Goal: Communication & Community: Answer question/provide support

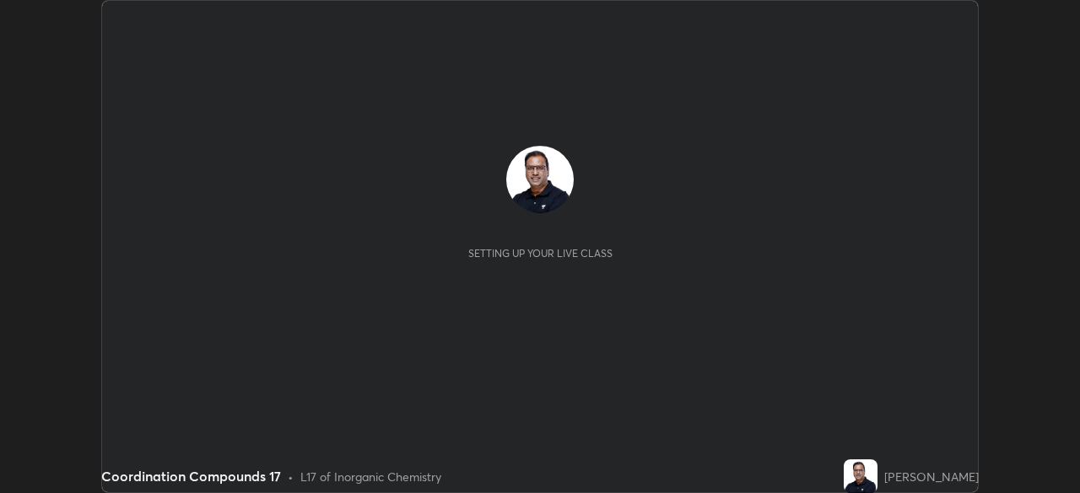
scroll to position [493, 1080]
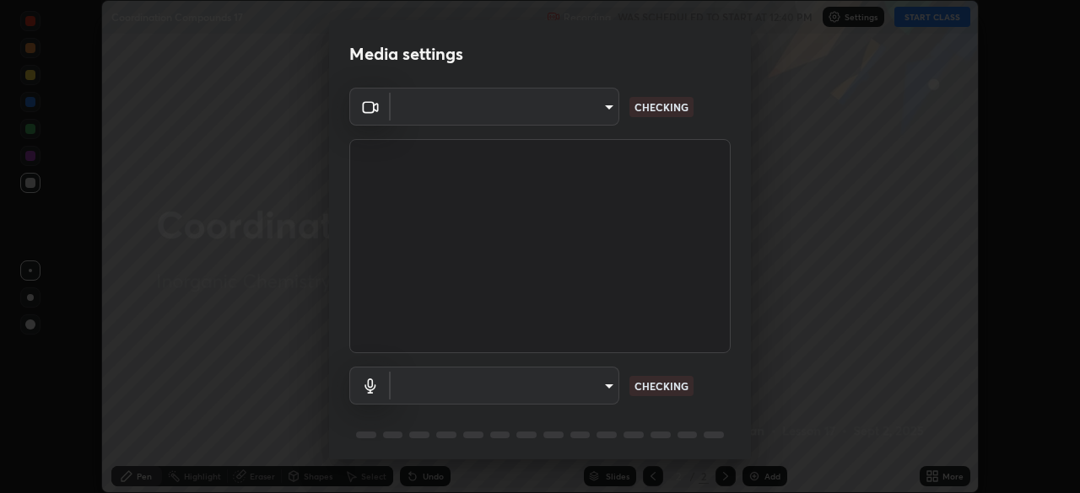
type input "5a3b26b24554f8cf6e797ef24758c72d9ac35fc194b839c1ab14931f8614fd13"
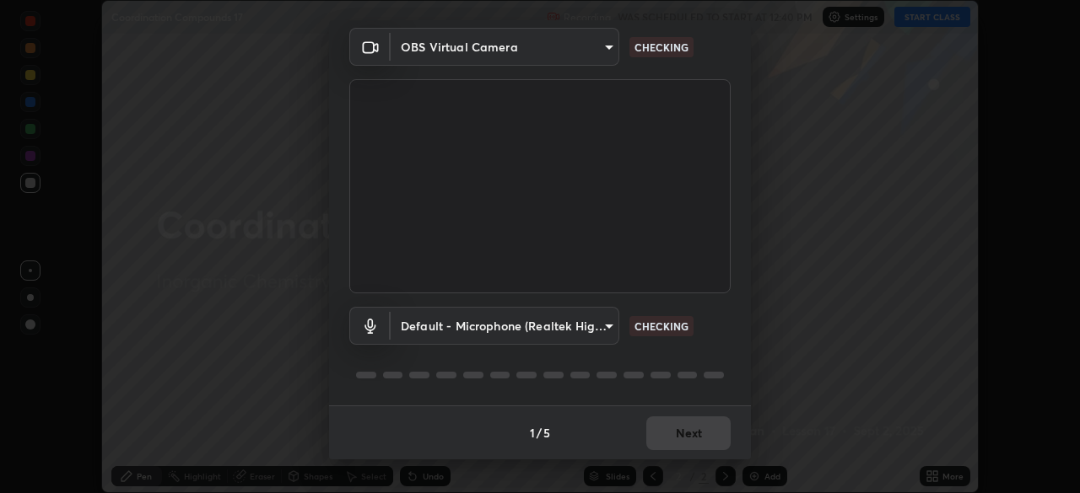
click at [493, 326] on body "Erase all Coordination Compounds 17 Recording WAS SCHEDULED TO START AT 12:40 P…" at bounding box center [540, 246] width 1080 height 493
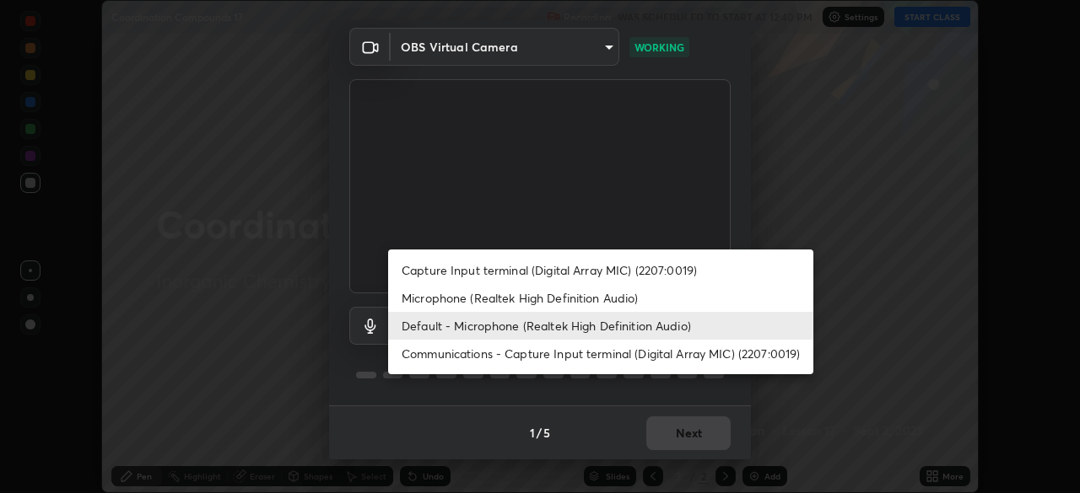
click at [733, 396] on div at bounding box center [540, 246] width 1080 height 493
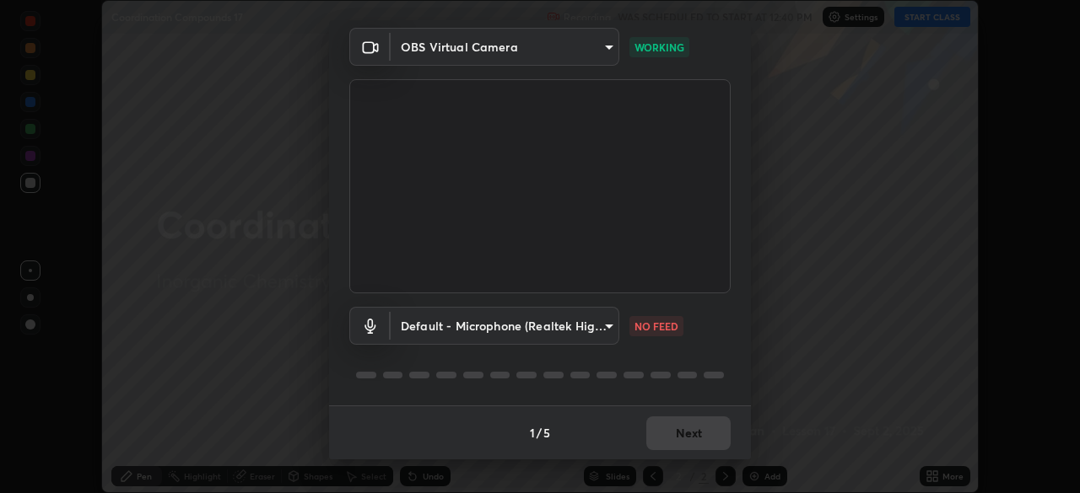
click at [567, 330] on body "Erase all Coordination Compounds 17 Recording WAS SCHEDULED TO START AT 12:40 P…" at bounding box center [540, 246] width 1080 height 493
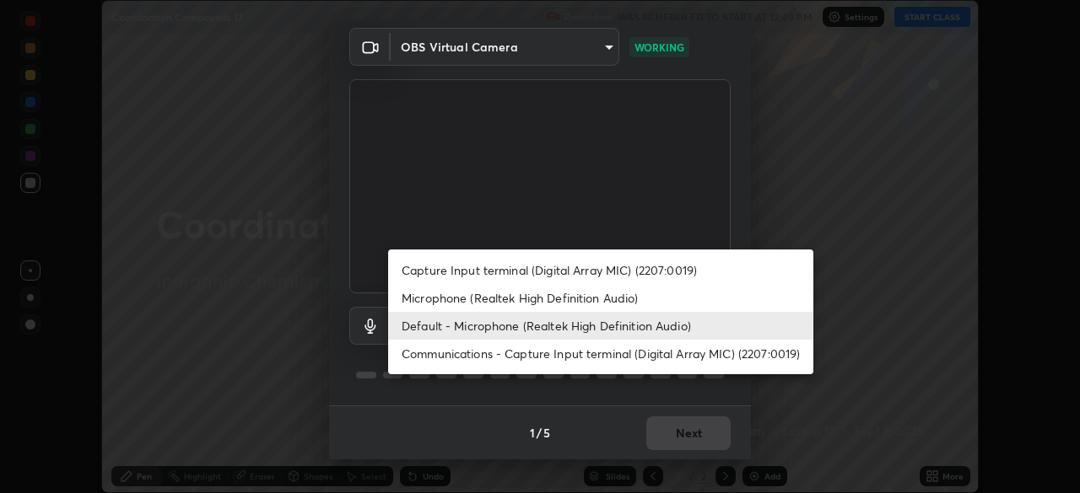
click at [464, 358] on li "Communications - Capture Input terminal (Digital Array MIC) (2207:0019)" at bounding box center [600, 354] width 425 height 28
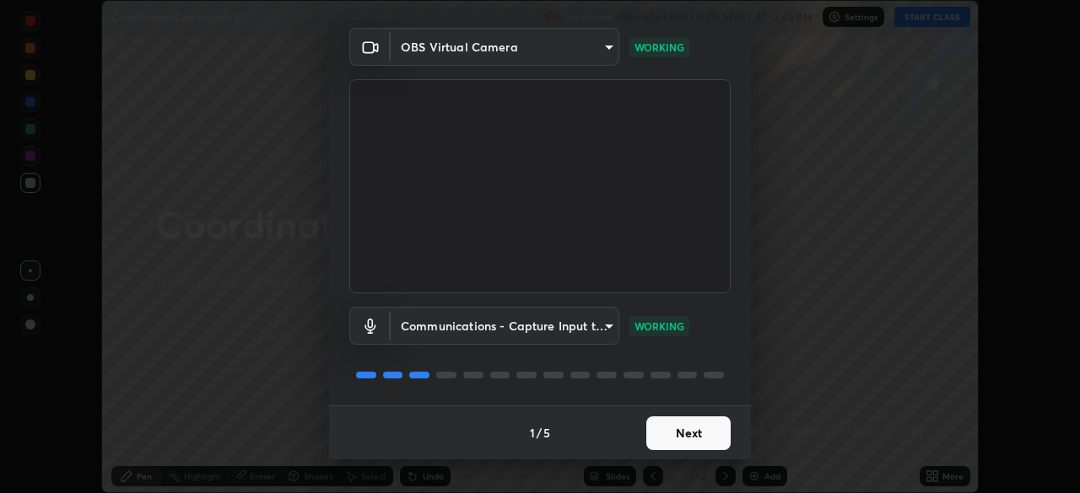
click at [525, 327] on body "Erase all Coordination Compounds 17 Recording WAS SCHEDULED TO START AT 12:40 P…" at bounding box center [540, 246] width 1080 height 493
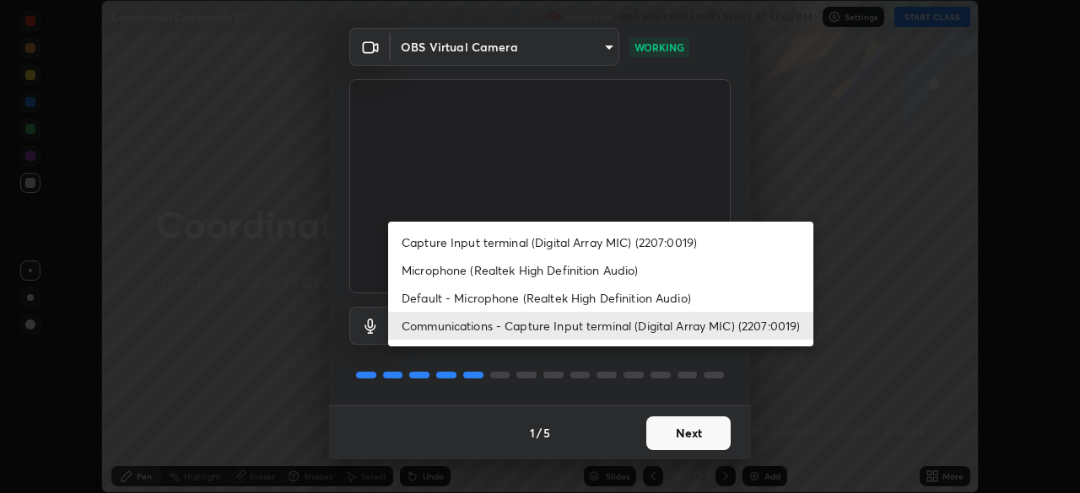
click at [486, 271] on li "Microphone (Realtek High Definition Audio)" at bounding box center [600, 270] width 425 height 28
type input "a2845f27f241d78e81142a5bcad2dd0661d1231b7acccdda9ee201247719edf7"
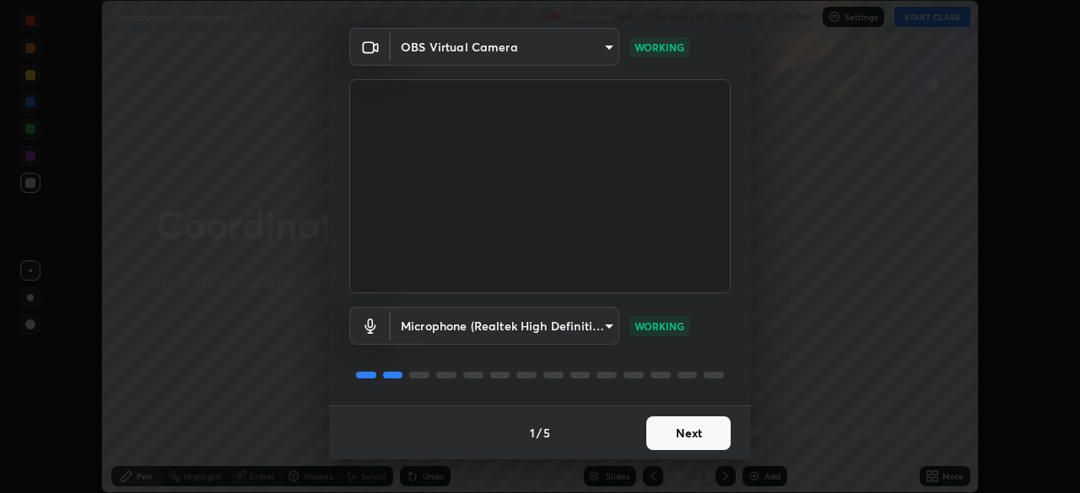
click at [677, 429] on button "Next" at bounding box center [688, 434] width 84 height 34
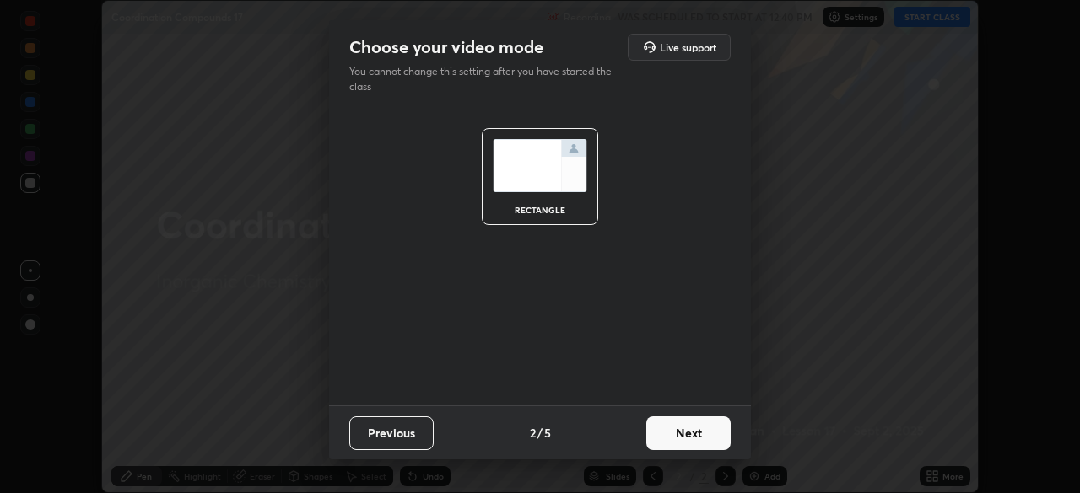
scroll to position [0, 0]
click at [693, 434] on button "Next" at bounding box center [688, 434] width 84 height 34
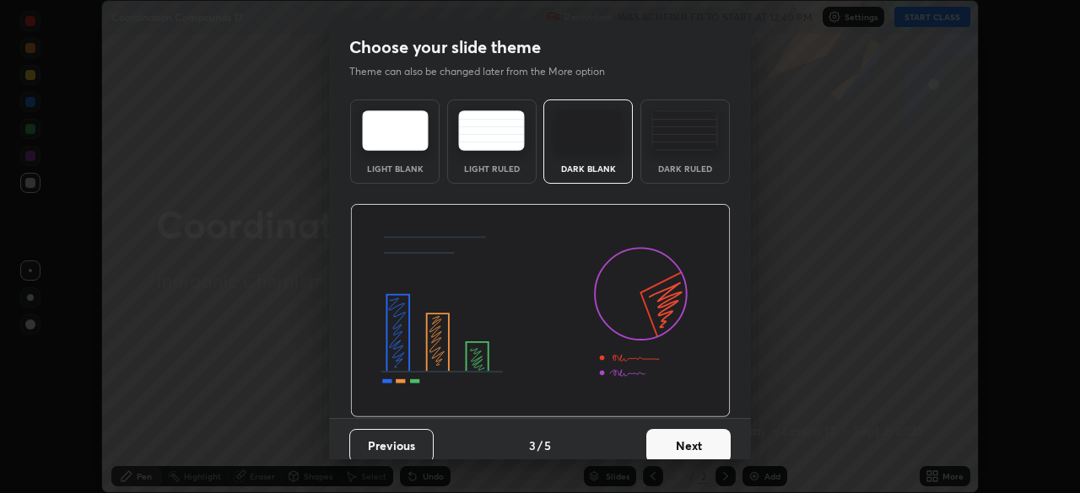
click at [703, 434] on button "Next" at bounding box center [688, 446] width 84 height 34
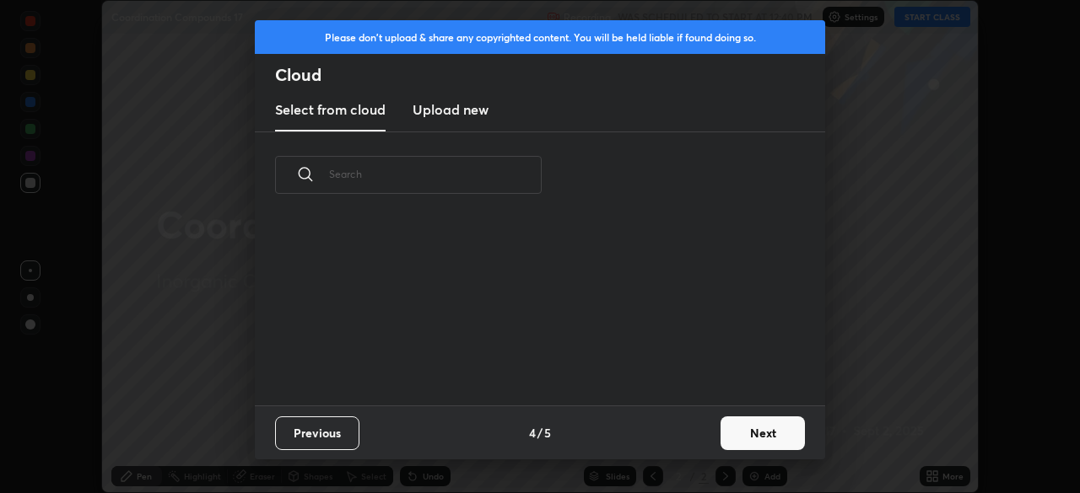
click at [744, 439] on button "Next" at bounding box center [762, 434] width 84 height 34
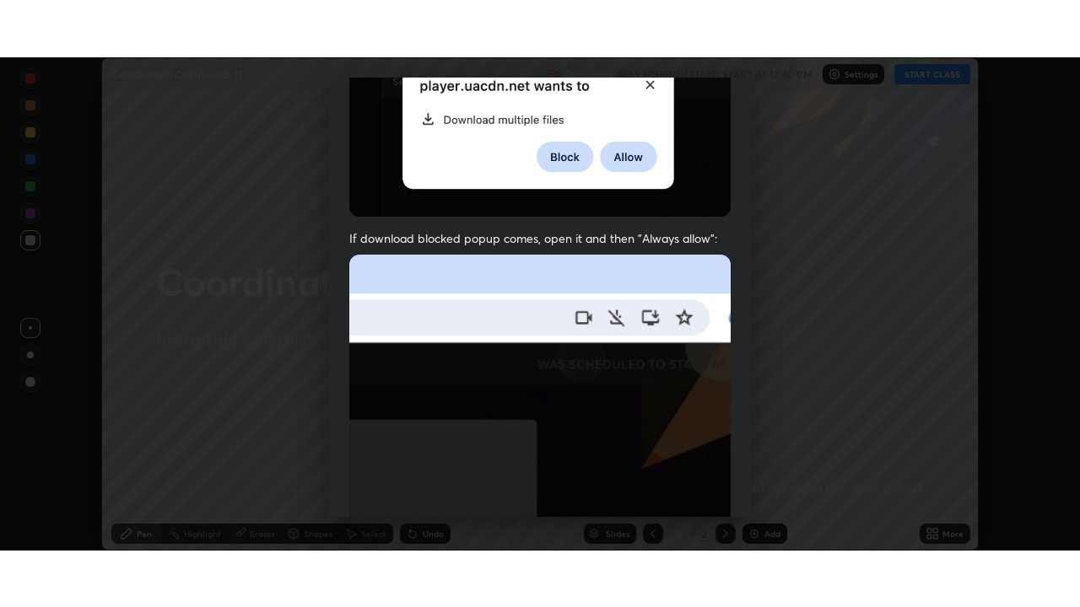
scroll to position [404, 0]
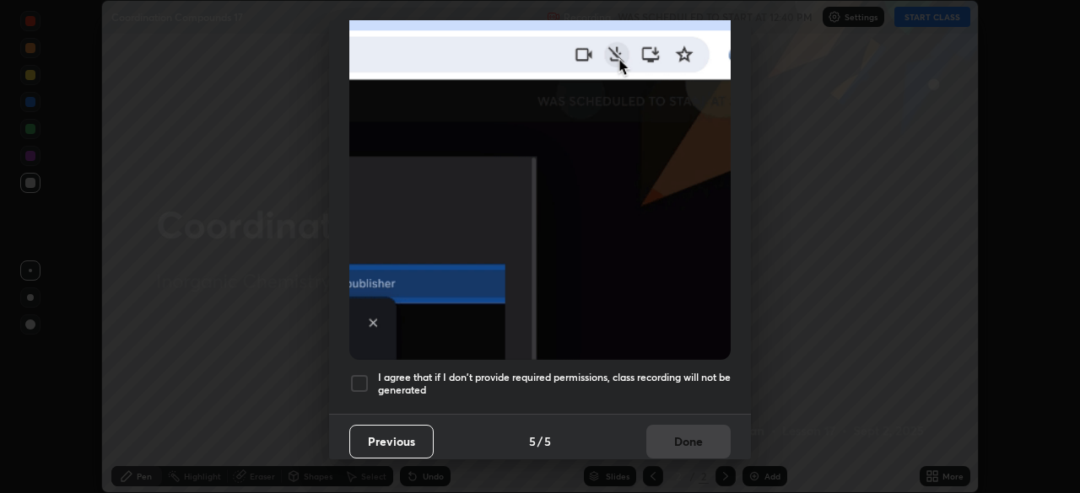
click at [353, 380] on div at bounding box center [359, 384] width 20 height 20
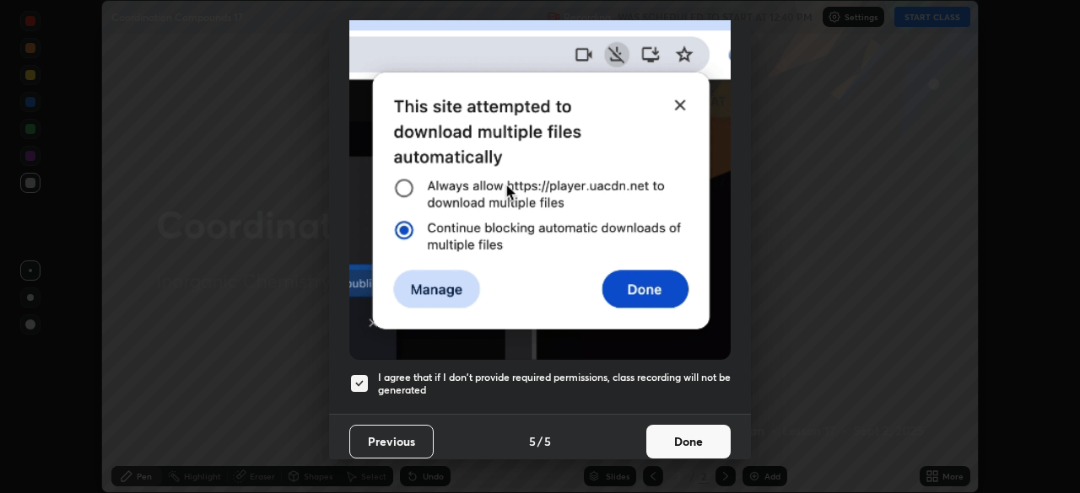
click at [675, 434] on button "Done" at bounding box center [688, 442] width 84 height 34
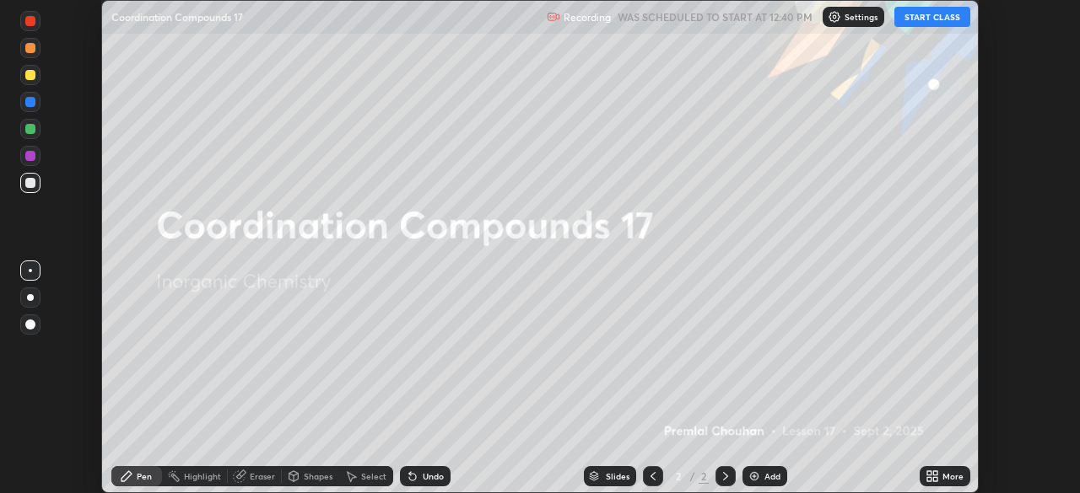
click at [920, 23] on button "START CLASS" at bounding box center [932, 17] width 76 height 20
click at [928, 472] on icon at bounding box center [929, 474] width 4 height 4
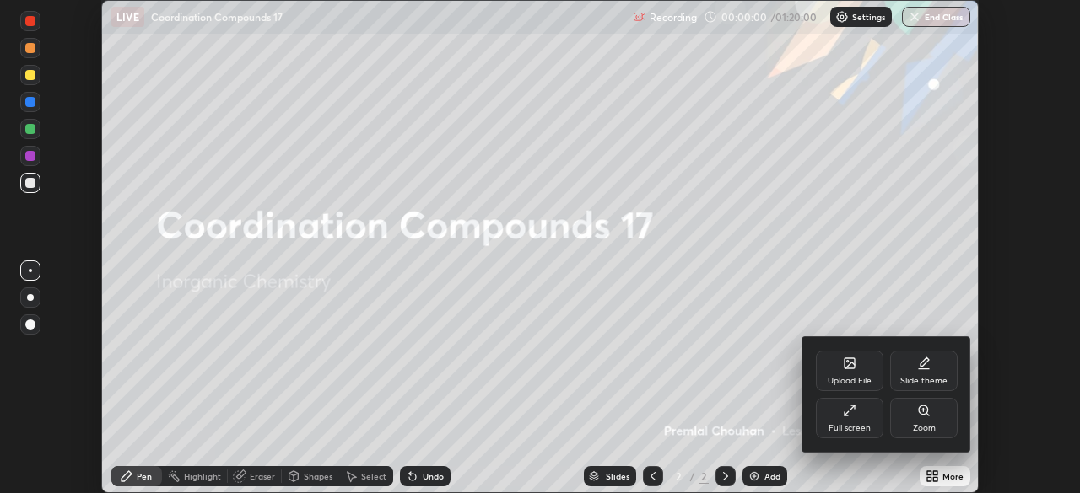
click at [859, 419] on div "Full screen" at bounding box center [849, 418] width 67 height 40
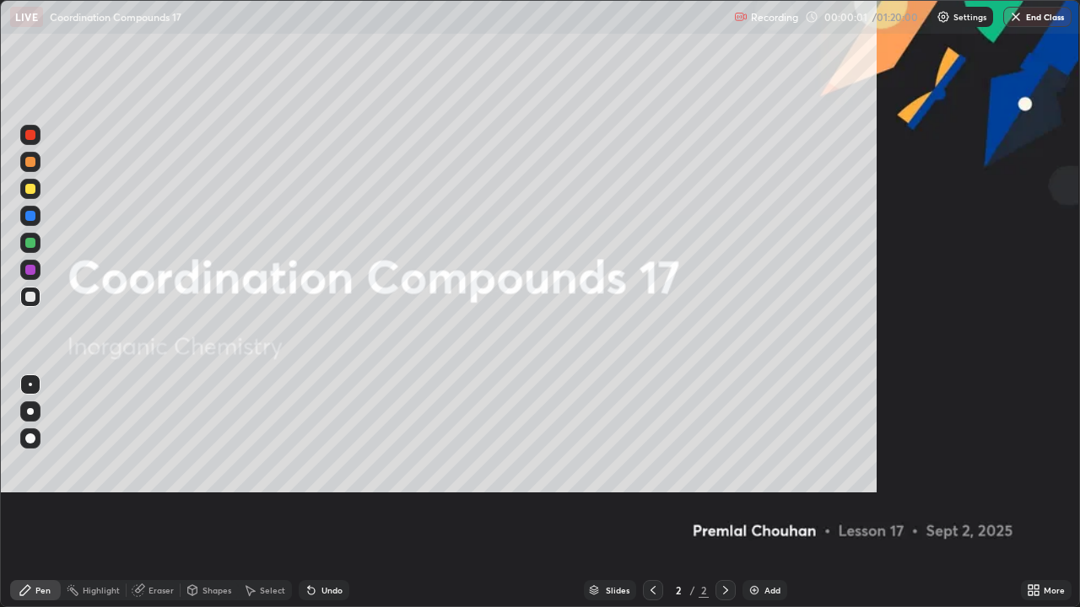
scroll to position [607, 1080]
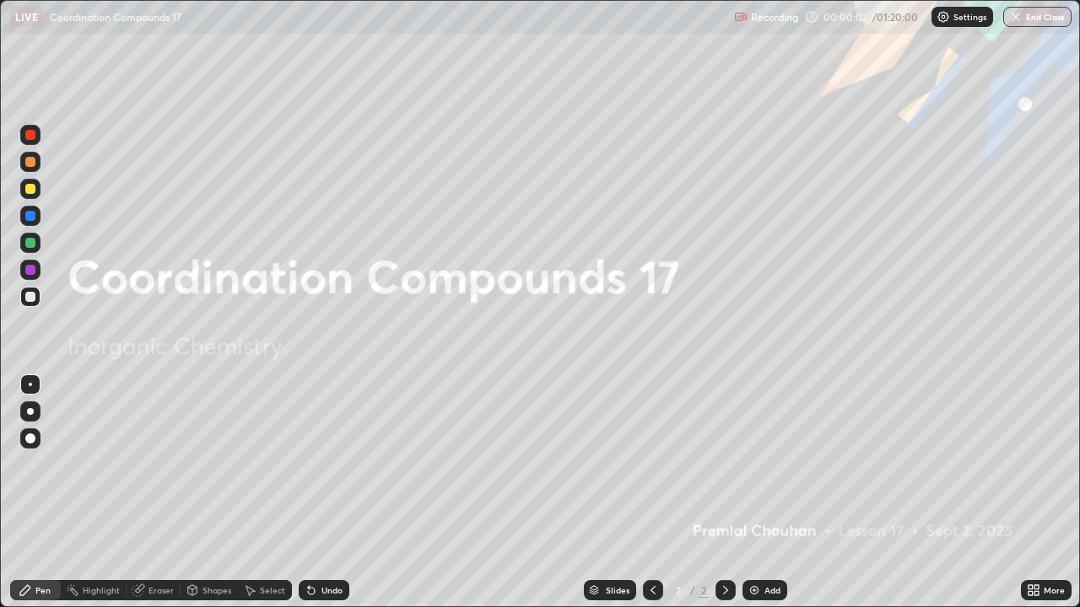
click at [747, 493] on img at bounding box center [753, 590] width 13 height 13
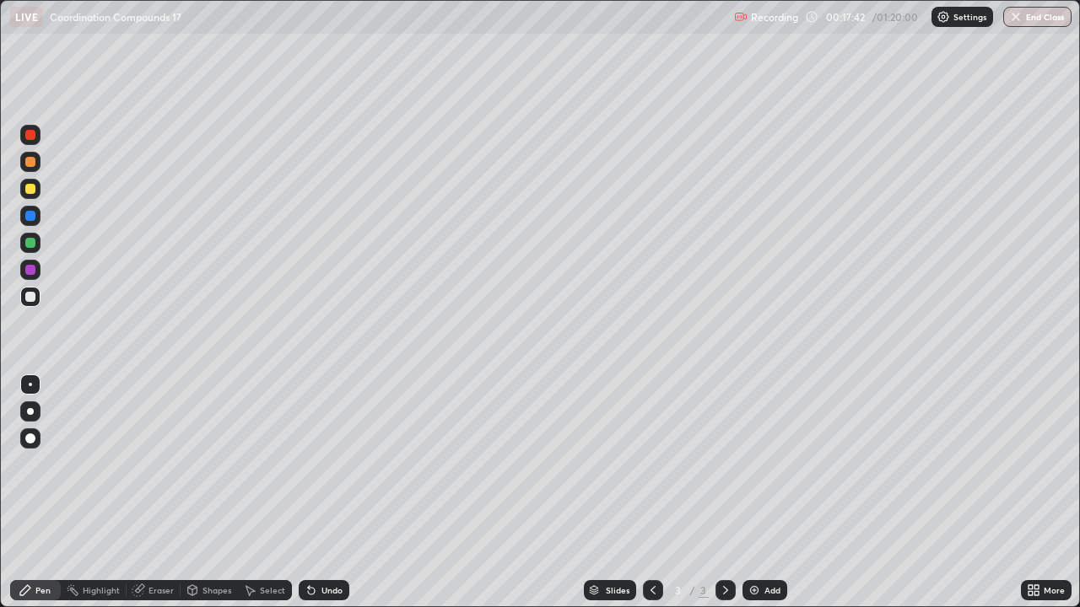
click at [753, 493] on img at bounding box center [753, 590] width 13 height 13
click at [28, 189] on div at bounding box center [30, 189] width 10 height 10
click at [159, 493] on div "Eraser" at bounding box center [160, 590] width 25 height 8
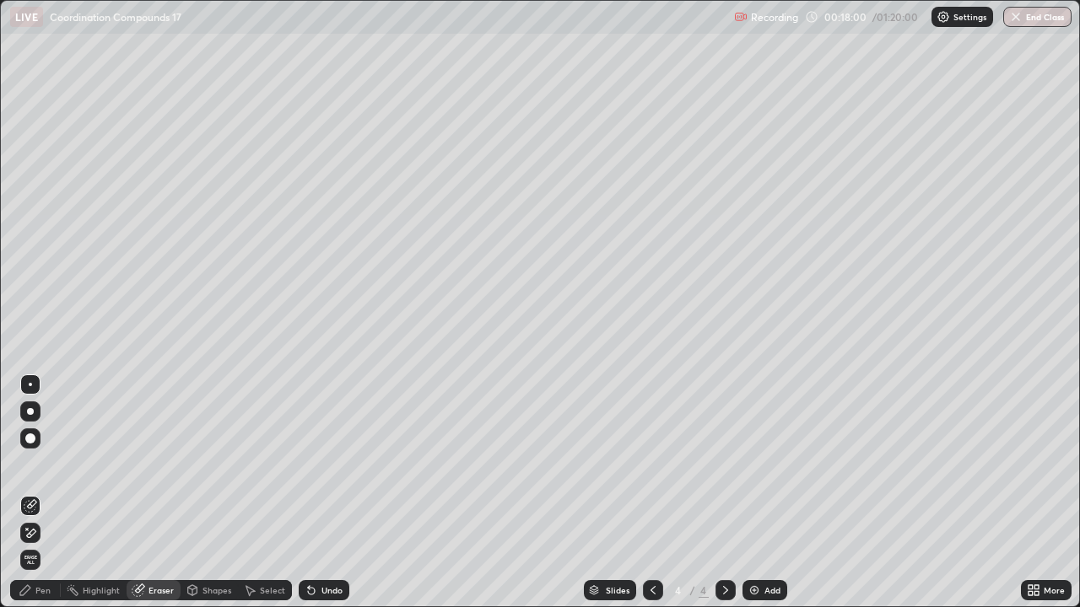
click at [42, 493] on div "Pen" at bounding box center [42, 590] width 15 height 8
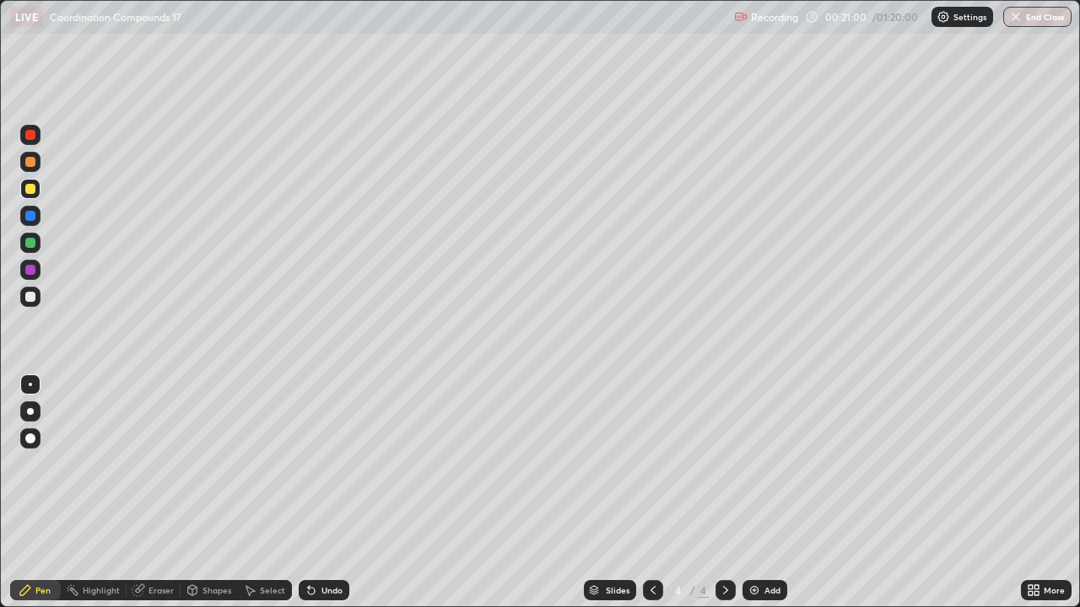
click at [28, 165] on div at bounding box center [30, 162] width 10 height 10
click at [28, 162] on div at bounding box center [30, 162] width 10 height 10
click at [750, 493] on img at bounding box center [753, 590] width 13 height 13
click at [34, 191] on div at bounding box center [30, 189] width 10 height 10
click at [30, 186] on div at bounding box center [30, 189] width 10 height 10
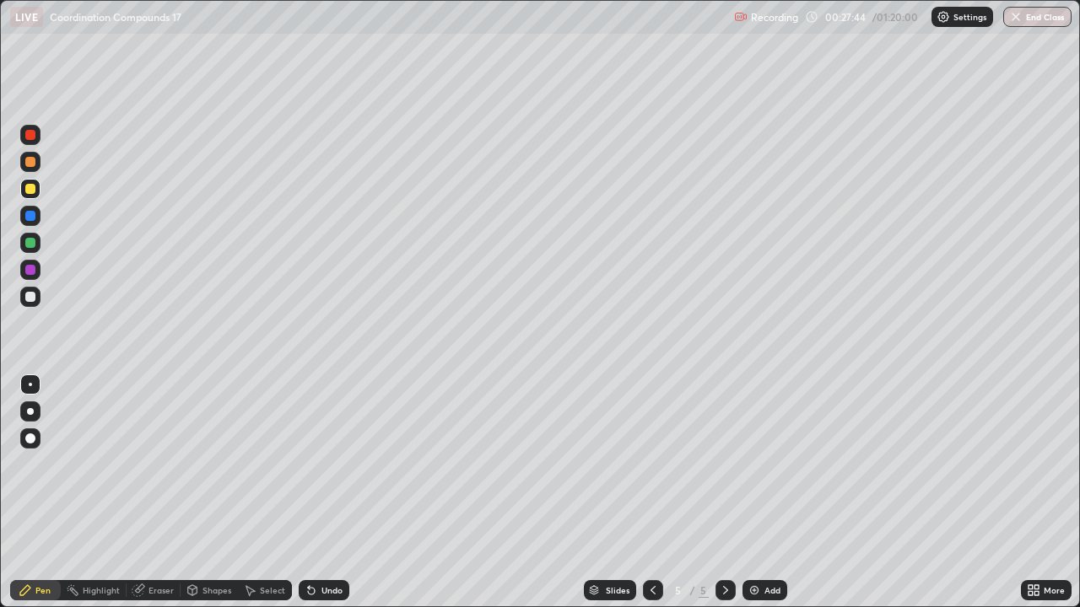
click at [28, 159] on div at bounding box center [30, 162] width 10 height 10
click at [27, 159] on div at bounding box center [30, 162] width 10 height 10
click at [28, 162] on div at bounding box center [30, 162] width 10 height 10
click at [24, 161] on div at bounding box center [30, 162] width 20 height 20
click at [33, 189] on div at bounding box center [30, 189] width 10 height 10
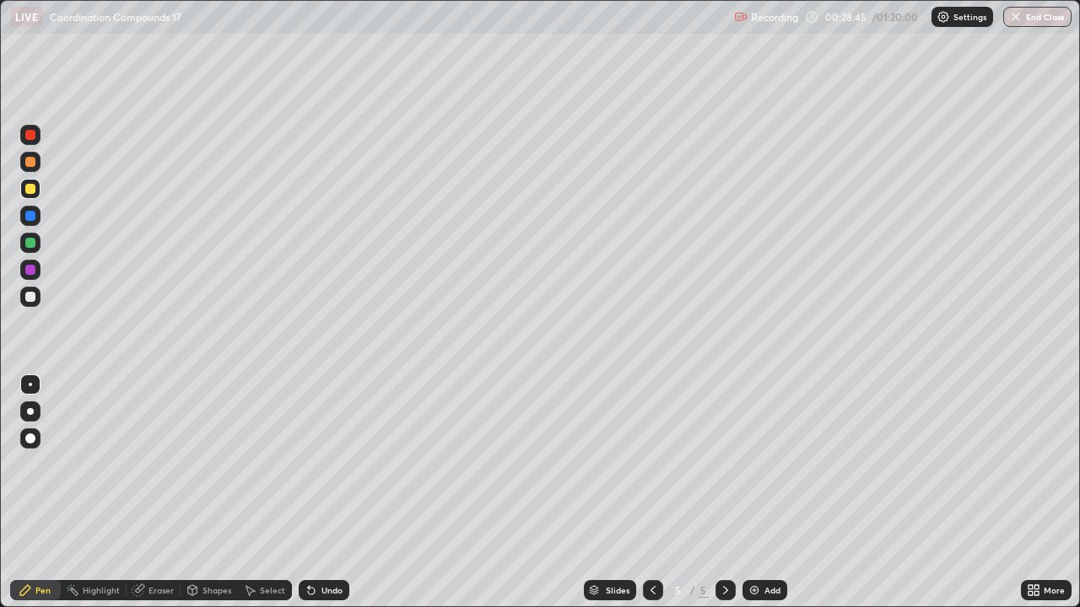
click at [38, 189] on div at bounding box center [30, 189] width 20 height 20
click at [164, 493] on div "Eraser" at bounding box center [160, 590] width 25 height 8
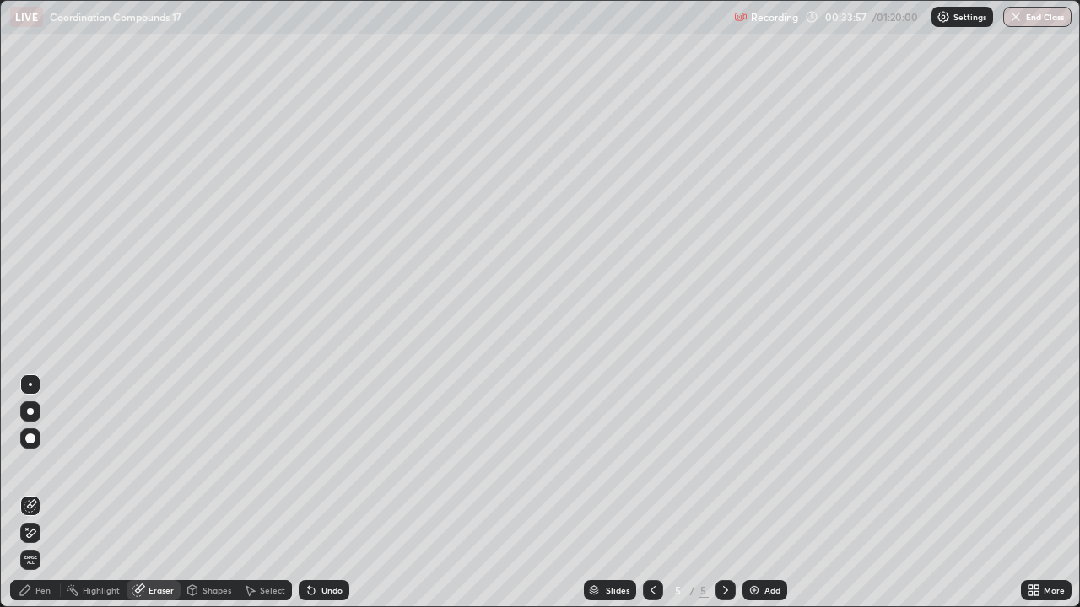
click at [46, 493] on div "Pen" at bounding box center [42, 590] width 15 height 8
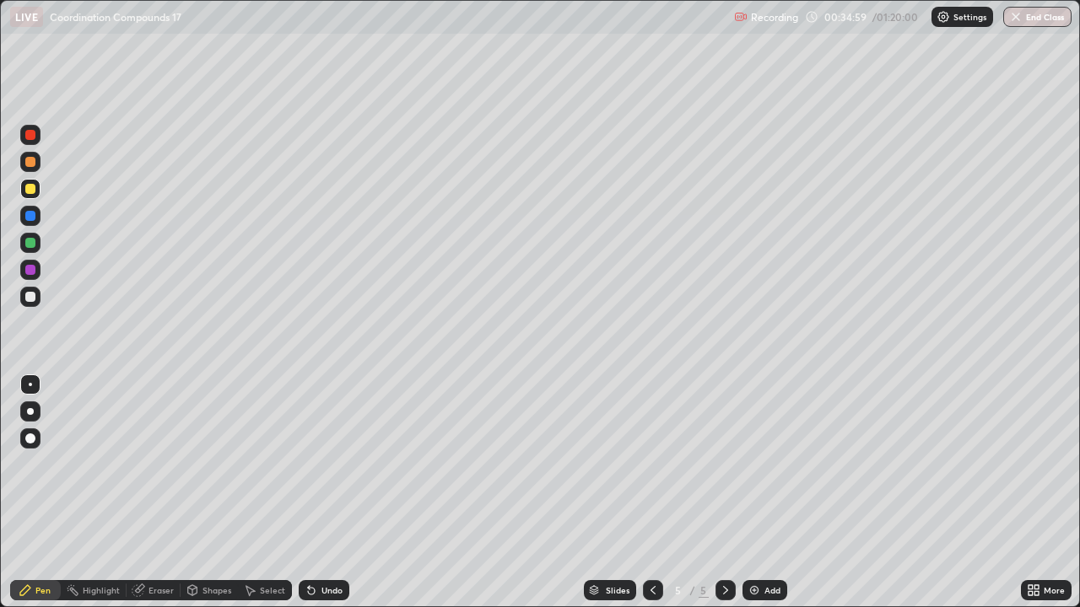
click at [752, 493] on img at bounding box center [753, 590] width 13 height 13
click at [27, 161] on div at bounding box center [30, 162] width 10 height 10
click at [34, 190] on div at bounding box center [30, 189] width 10 height 10
click at [31, 189] on div at bounding box center [30, 189] width 10 height 10
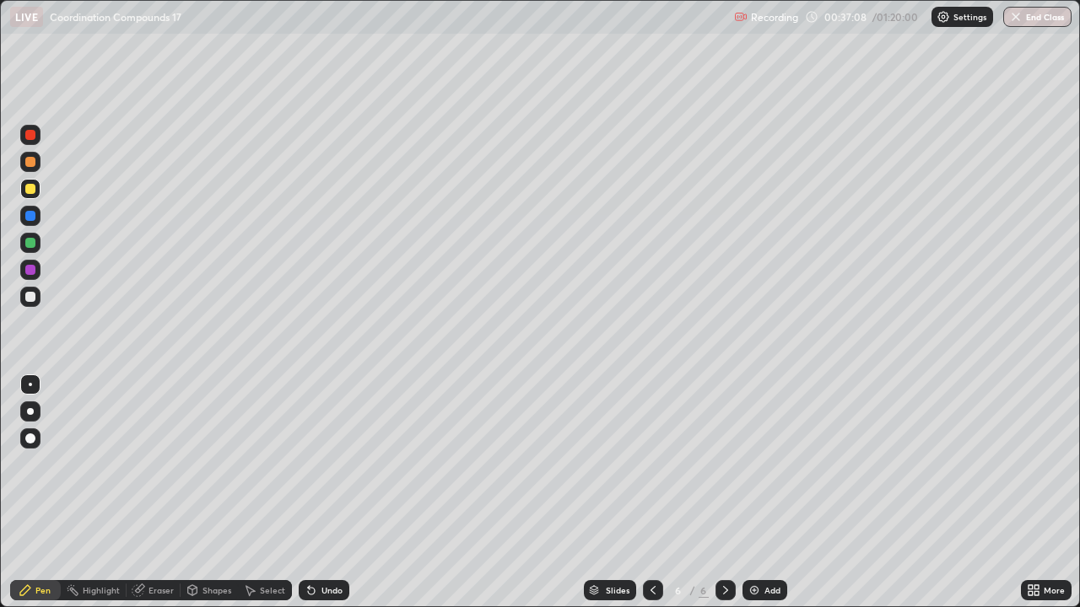
click at [28, 169] on div at bounding box center [30, 162] width 20 height 20
click at [27, 245] on div at bounding box center [30, 243] width 10 height 10
click at [34, 240] on div at bounding box center [30, 243] width 10 height 10
click at [152, 493] on div "Eraser" at bounding box center [160, 590] width 25 height 8
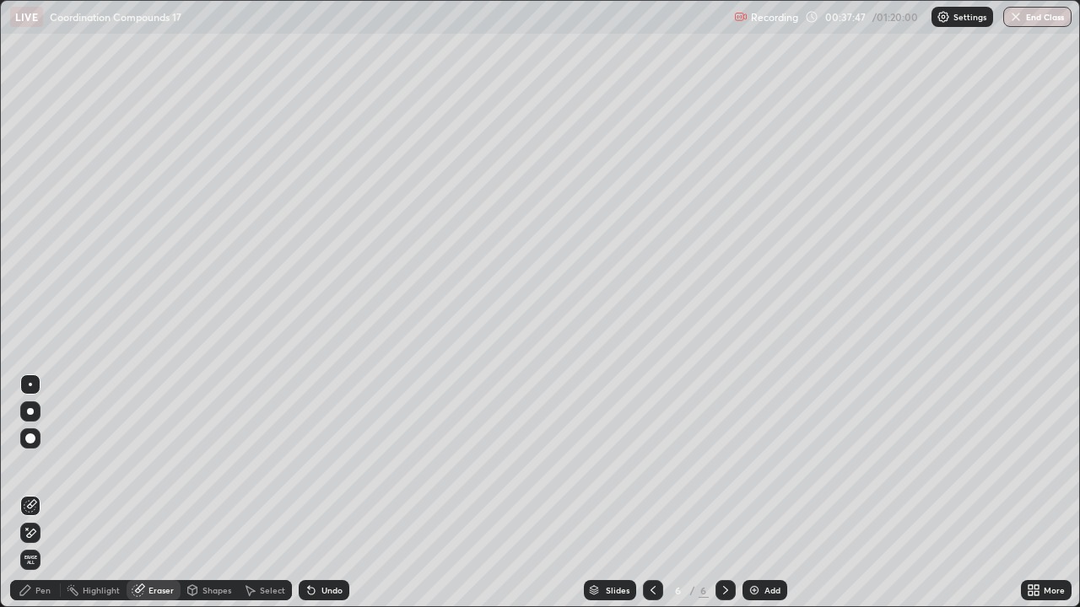
click at [42, 493] on div "Pen" at bounding box center [35, 590] width 51 height 20
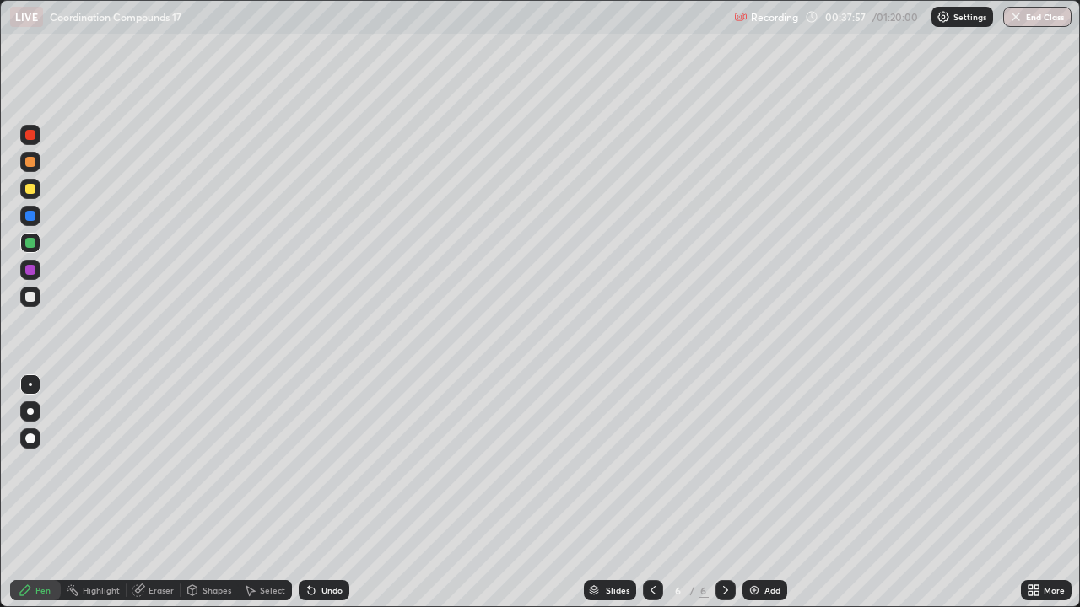
click at [30, 191] on div at bounding box center [30, 189] width 10 height 10
click at [36, 190] on div at bounding box center [30, 189] width 20 height 20
click at [162, 493] on div "Eraser" at bounding box center [160, 590] width 25 height 8
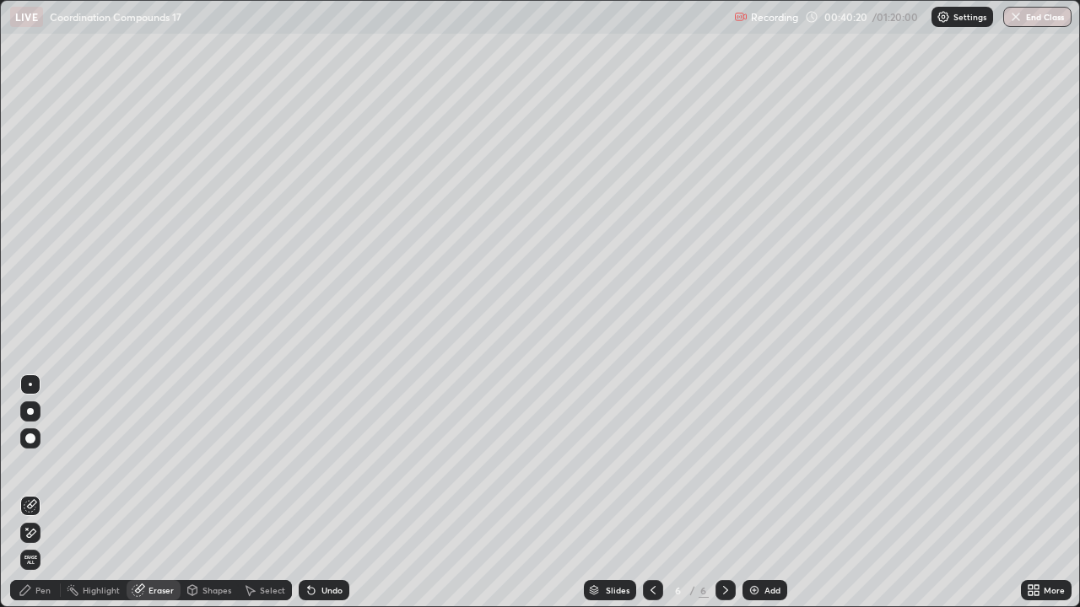
click at [42, 493] on div "Pen" at bounding box center [42, 590] width 15 height 8
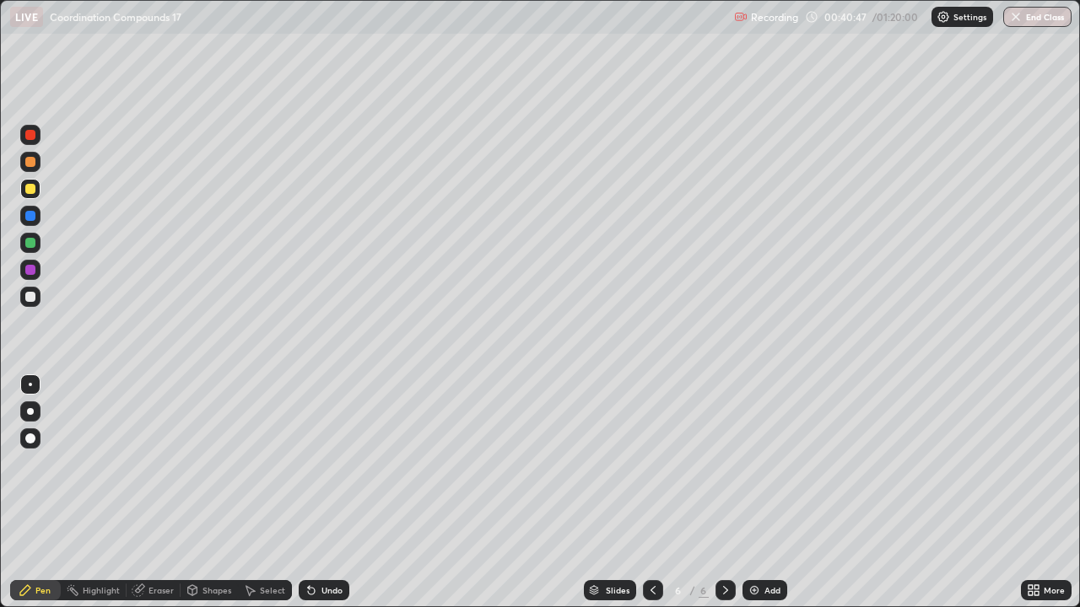
click at [30, 244] on div at bounding box center [30, 243] width 10 height 10
click at [752, 493] on img at bounding box center [753, 590] width 13 height 13
click at [30, 195] on div at bounding box center [30, 189] width 20 height 20
click at [28, 193] on div at bounding box center [30, 189] width 10 height 10
click at [751, 493] on img at bounding box center [753, 590] width 13 height 13
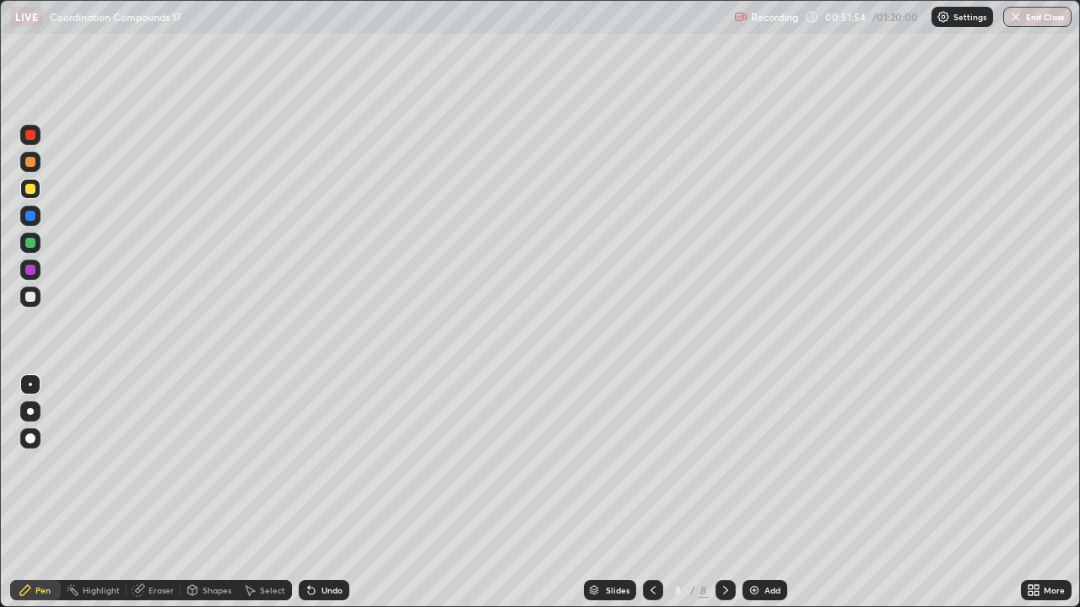
click at [33, 165] on div at bounding box center [30, 162] width 10 height 10
click at [32, 163] on div at bounding box center [30, 162] width 10 height 10
click at [30, 191] on div at bounding box center [30, 189] width 10 height 10
click at [33, 169] on div at bounding box center [30, 162] width 20 height 20
click at [30, 163] on div at bounding box center [30, 162] width 10 height 10
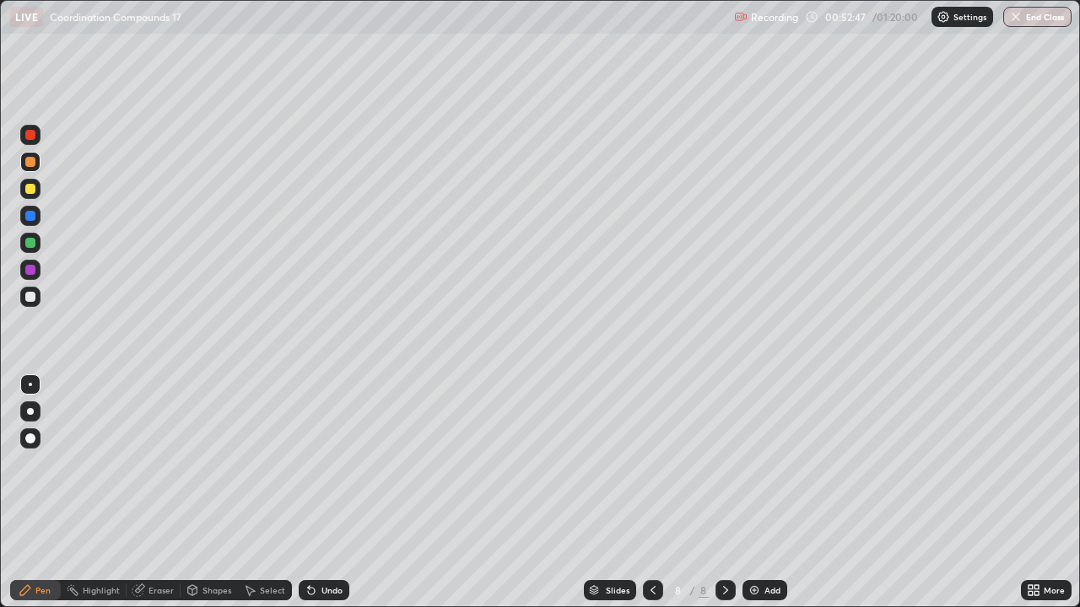
click at [30, 245] on div at bounding box center [30, 243] width 10 height 10
click at [33, 241] on div at bounding box center [30, 243] width 10 height 10
click at [160, 493] on div "Eraser" at bounding box center [160, 590] width 25 height 8
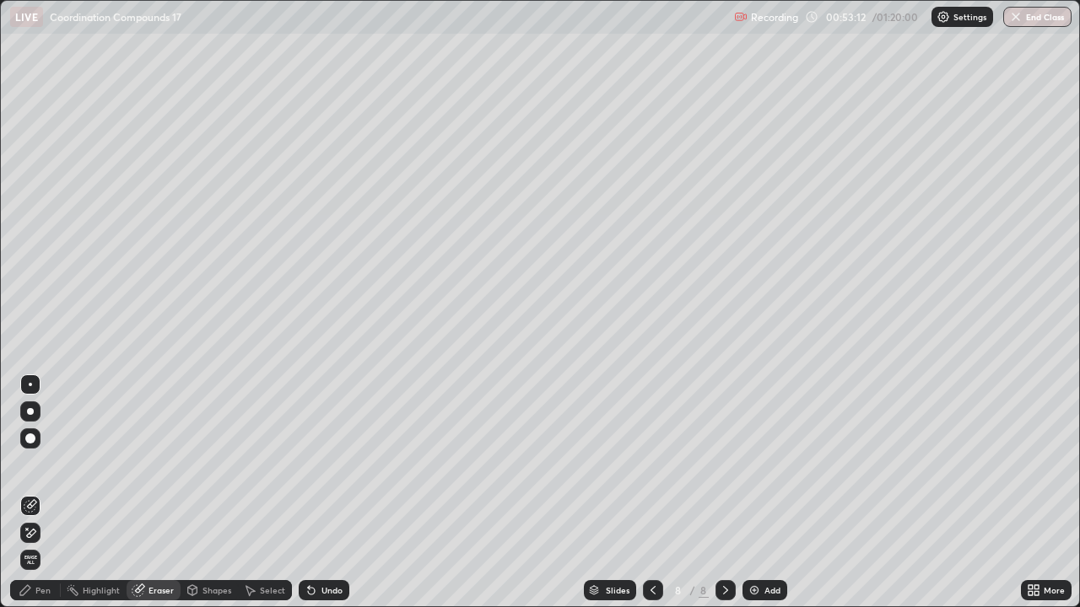
click at [45, 493] on div "Pen" at bounding box center [42, 590] width 15 height 8
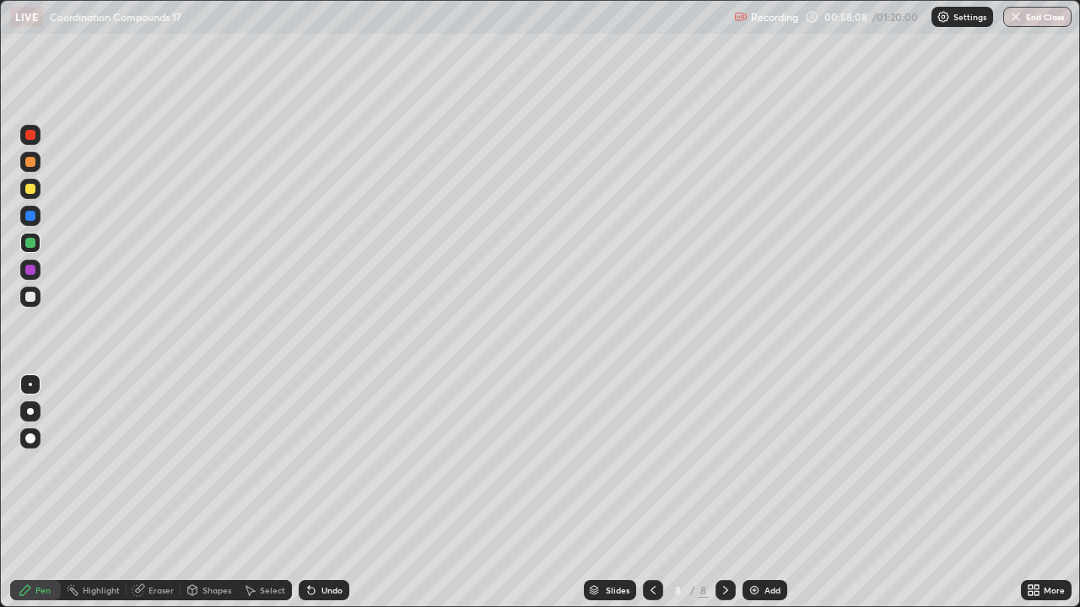
click at [752, 493] on img at bounding box center [753, 590] width 13 height 13
click at [31, 192] on div at bounding box center [30, 189] width 10 height 10
click at [31, 193] on div at bounding box center [30, 189] width 10 height 10
click at [26, 166] on div at bounding box center [30, 162] width 20 height 20
click at [30, 163] on div at bounding box center [30, 162] width 10 height 10
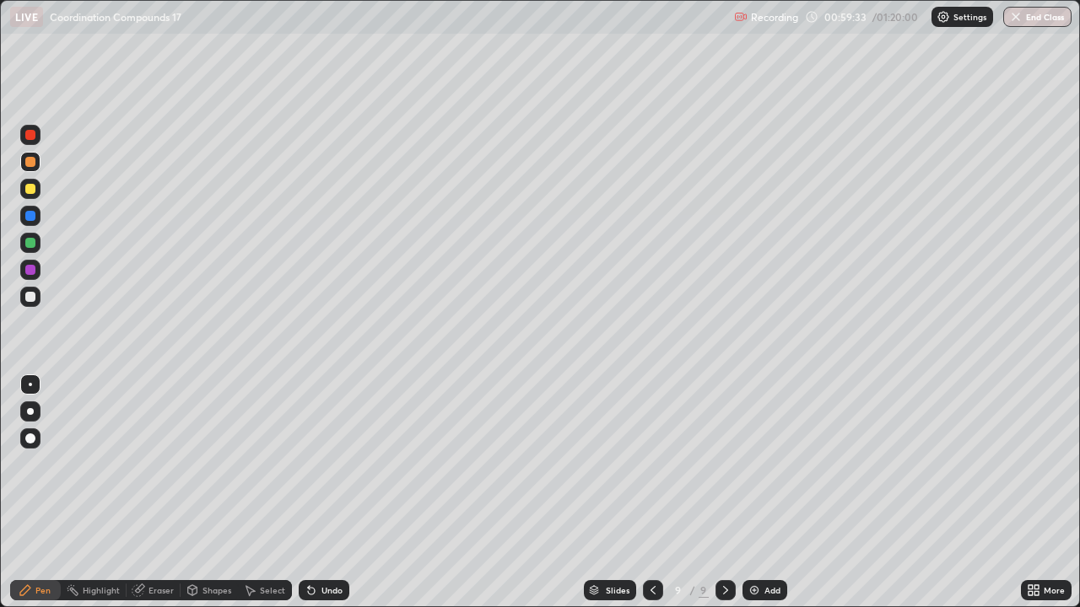
click at [32, 187] on div at bounding box center [30, 189] width 10 height 10
click at [154, 493] on div "Eraser" at bounding box center [160, 590] width 25 height 8
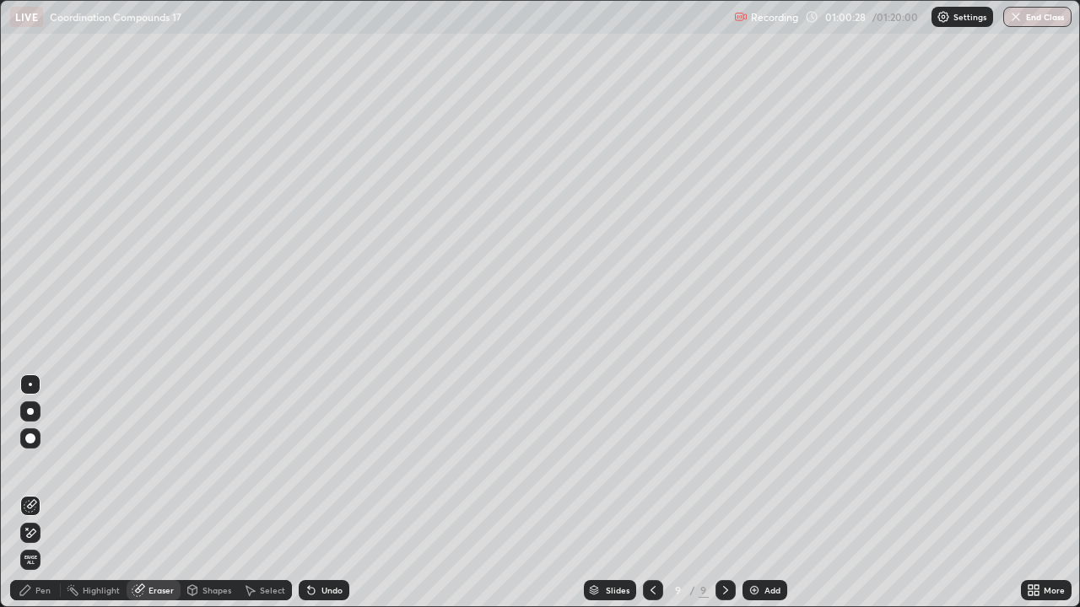
click at [46, 493] on div "Pen" at bounding box center [42, 590] width 15 height 8
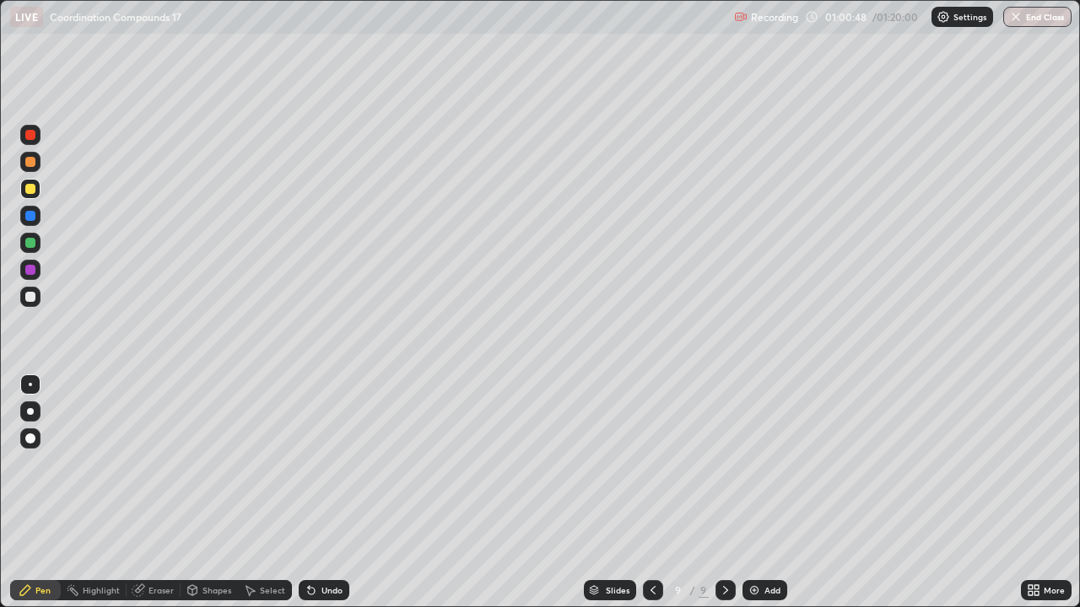
click at [27, 245] on div at bounding box center [30, 243] width 10 height 10
click at [29, 247] on div at bounding box center [30, 243] width 10 height 10
click at [31, 188] on div at bounding box center [30, 189] width 10 height 10
click at [33, 186] on div at bounding box center [30, 189] width 10 height 10
click at [33, 250] on div at bounding box center [30, 243] width 20 height 20
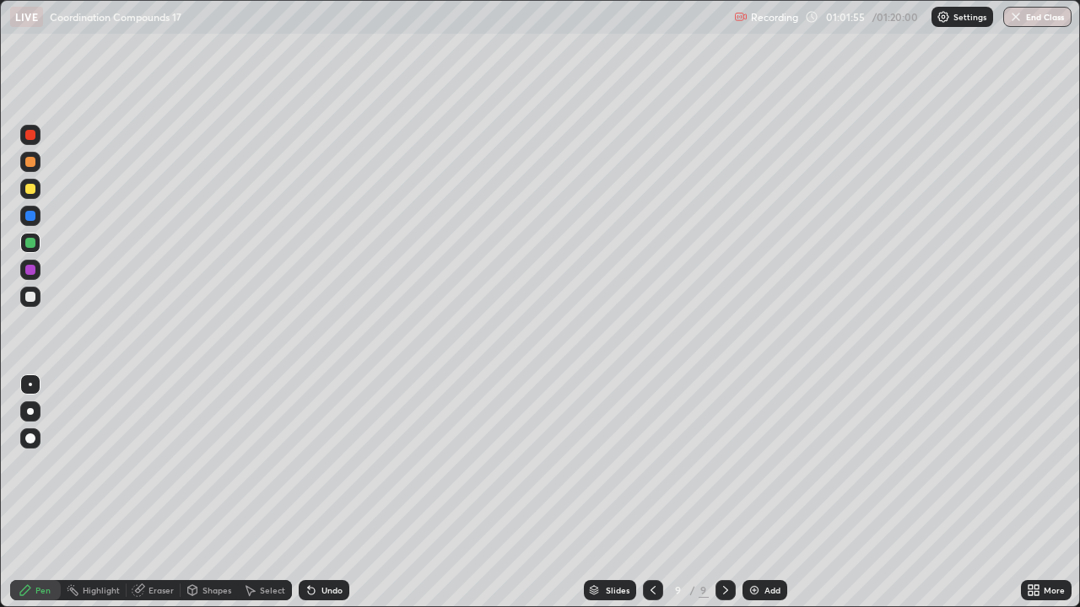
click at [32, 251] on div at bounding box center [30, 243] width 20 height 20
click at [30, 298] on div at bounding box center [30, 297] width 10 height 10
click at [36, 298] on div at bounding box center [30, 297] width 20 height 20
click at [36, 186] on div at bounding box center [30, 189] width 20 height 20
click at [159, 493] on div "Eraser" at bounding box center [160, 590] width 25 height 8
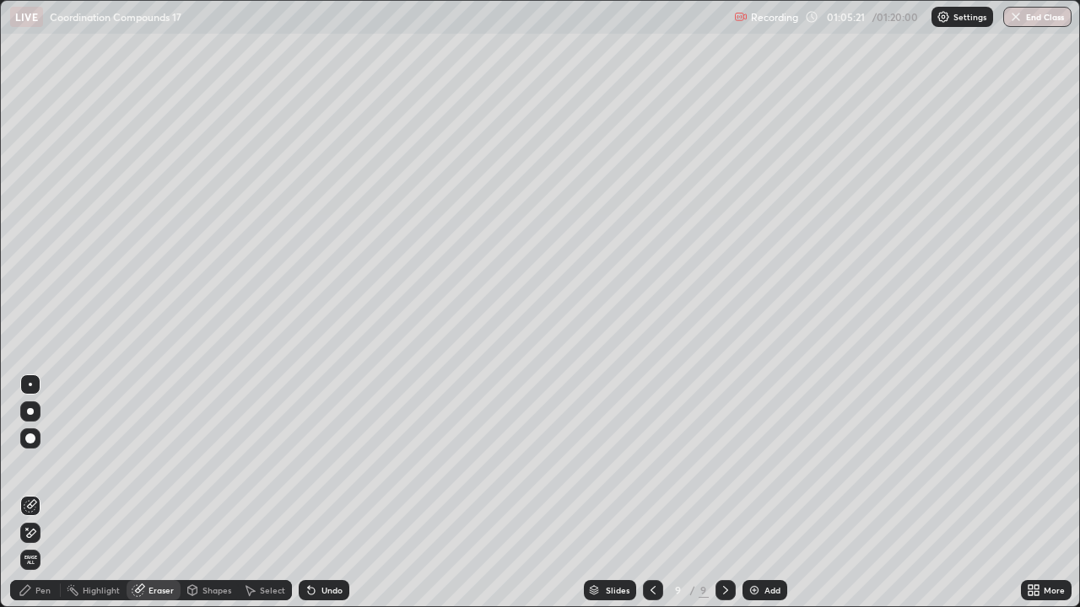
click at [48, 493] on div "Pen" at bounding box center [42, 590] width 15 height 8
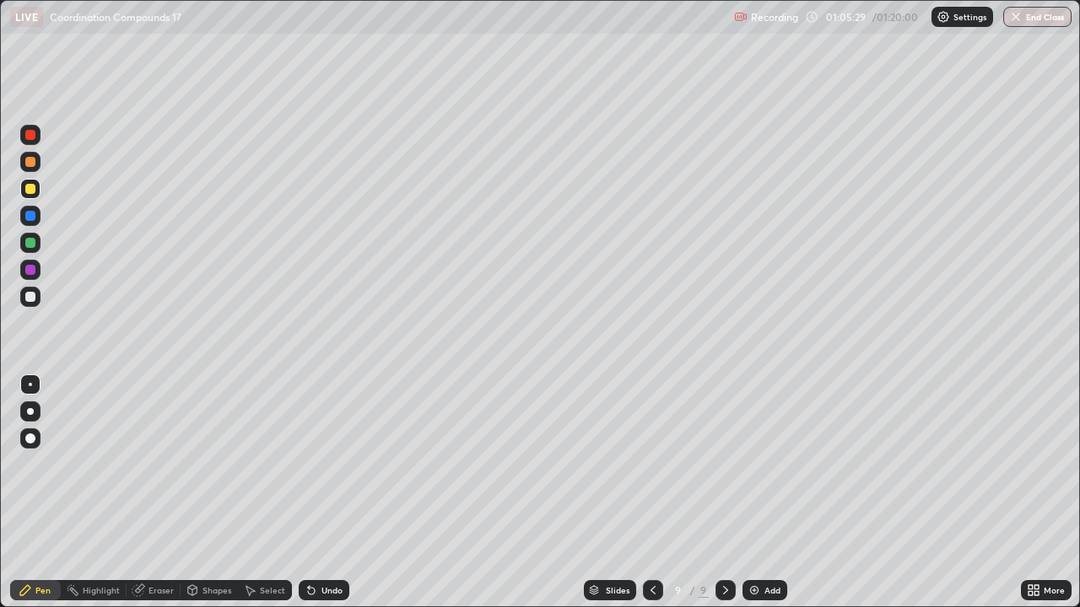
click at [1027, 493] on div "More" at bounding box center [1046, 591] width 51 height 34
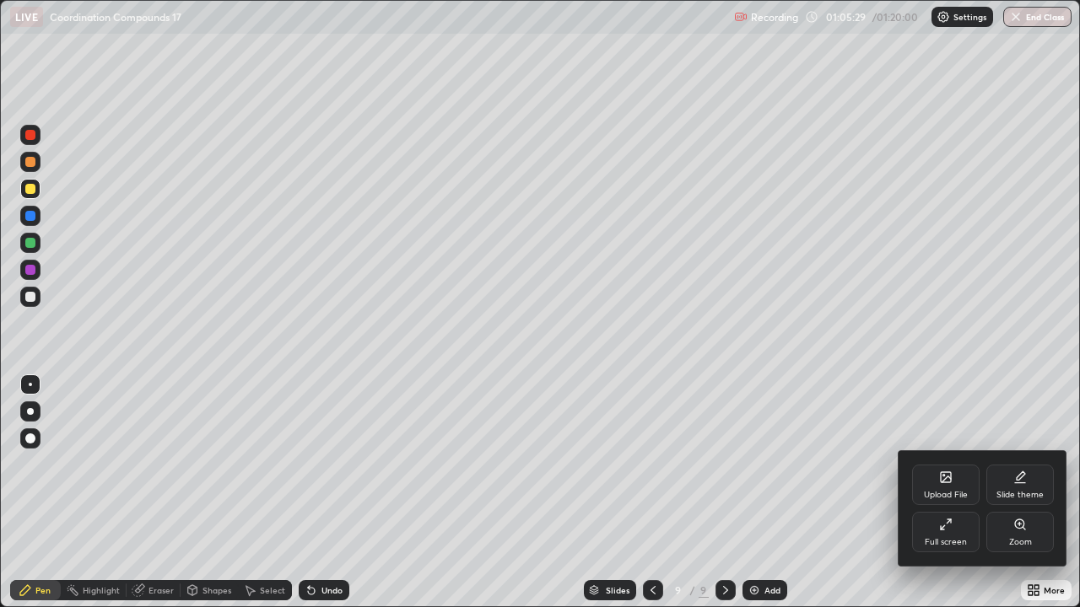
click at [1034, 493] on div "Upload File Slide theme Full screen Zoom" at bounding box center [982, 508] width 169 height 115
click at [871, 493] on div at bounding box center [540, 303] width 1080 height 607
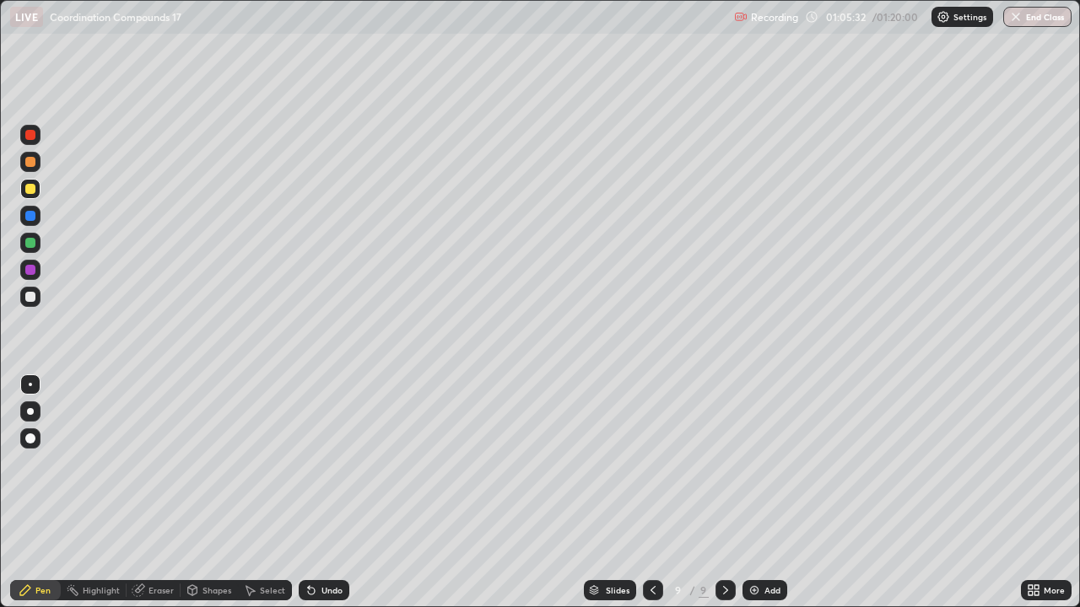
click at [1035, 493] on div "More" at bounding box center [1046, 591] width 51 height 34
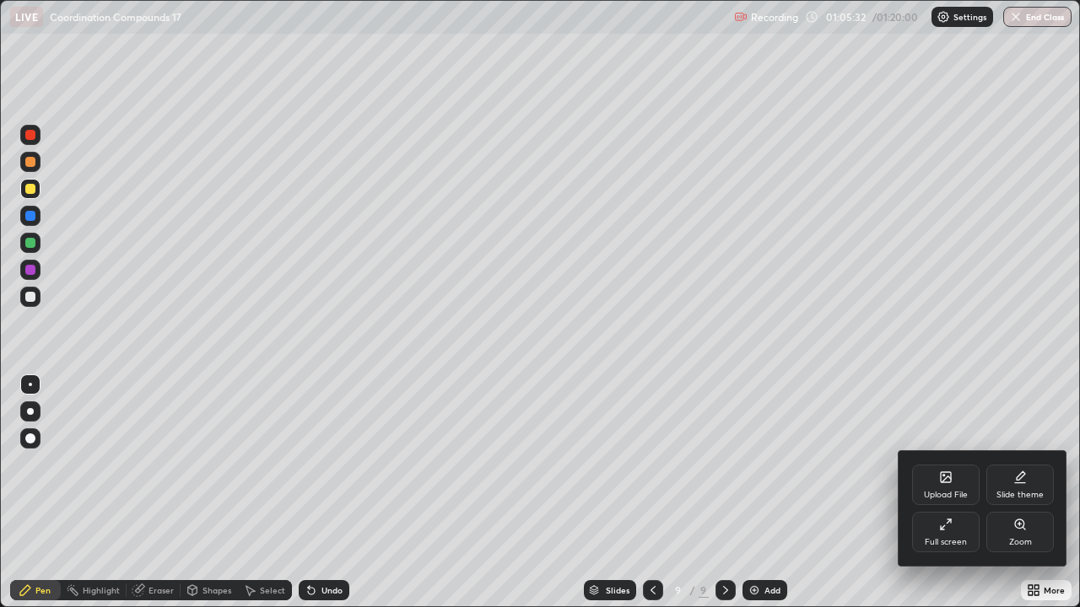
click at [1044, 493] on div "Upload File Slide theme Full screen Zoom" at bounding box center [982, 508] width 169 height 115
click at [869, 493] on div at bounding box center [540, 303] width 1080 height 607
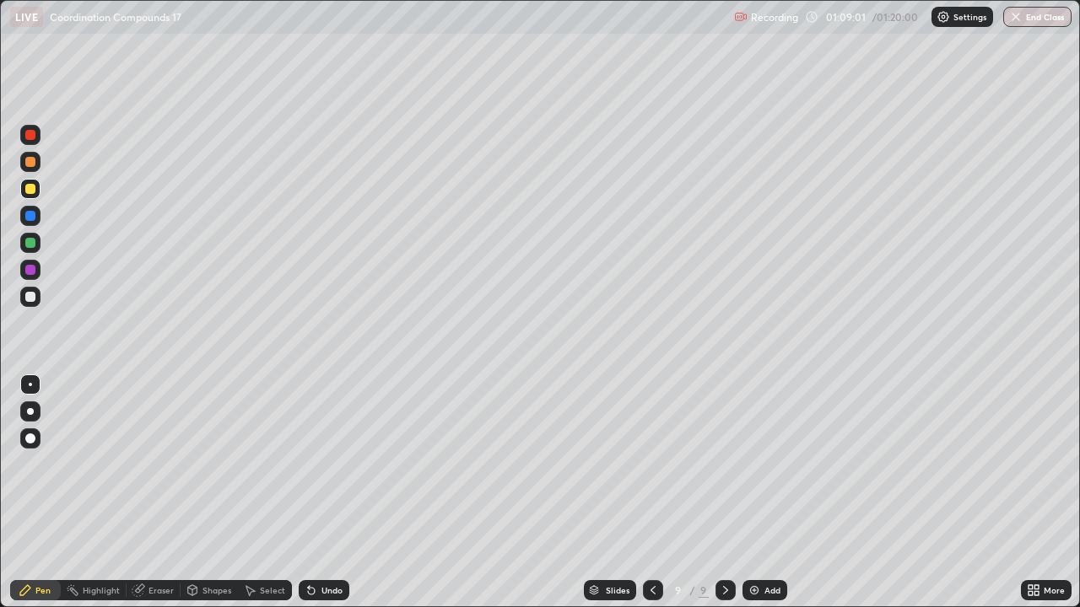
click at [30, 160] on div at bounding box center [30, 162] width 10 height 10
click at [721, 493] on icon at bounding box center [725, 590] width 13 height 13
click at [748, 493] on img at bounding box center [753, 590] width 13 height 13
click at [28, 191] on div at bounding box center [30, 189] width 10 height 10
click at [30, 192] on div at bounding box center [30, 189] width 10 height 10
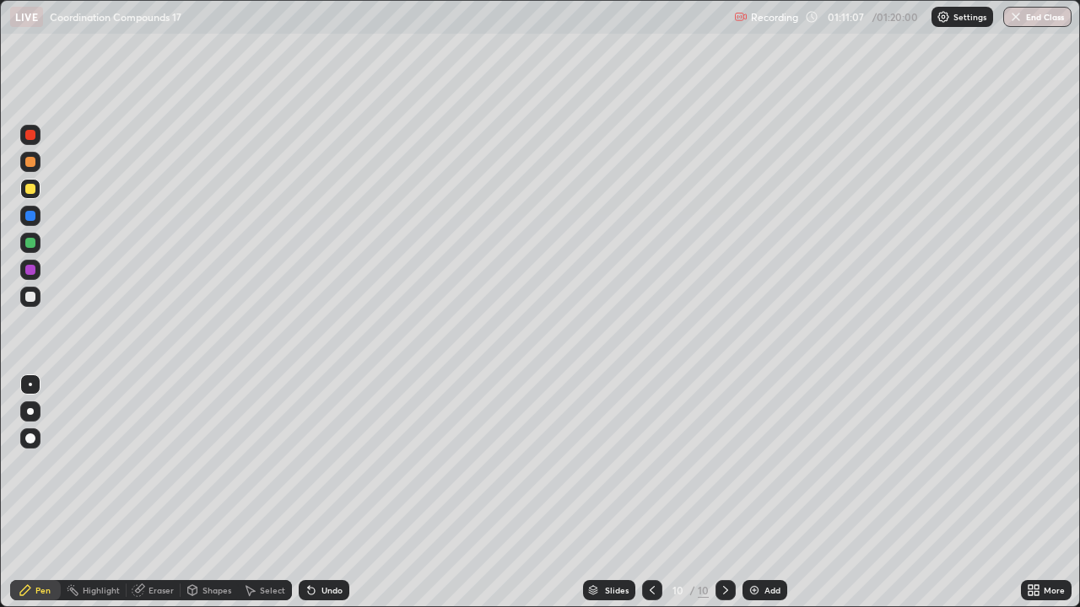
click at [26, 166] on div at bounding box center [30, 162] width 10 height 10
click at [32, 242] on div at bounding box center [30, 243] width 10 height 10
click at [34, 238] on div at bounding box center [30, 243] width 20 height 20
click at [649, 493] on icon at bounding box center [651, 590] width 13 height 13
click at [724, 493] on icon at bounding box center [725, 590] width 13 height 13
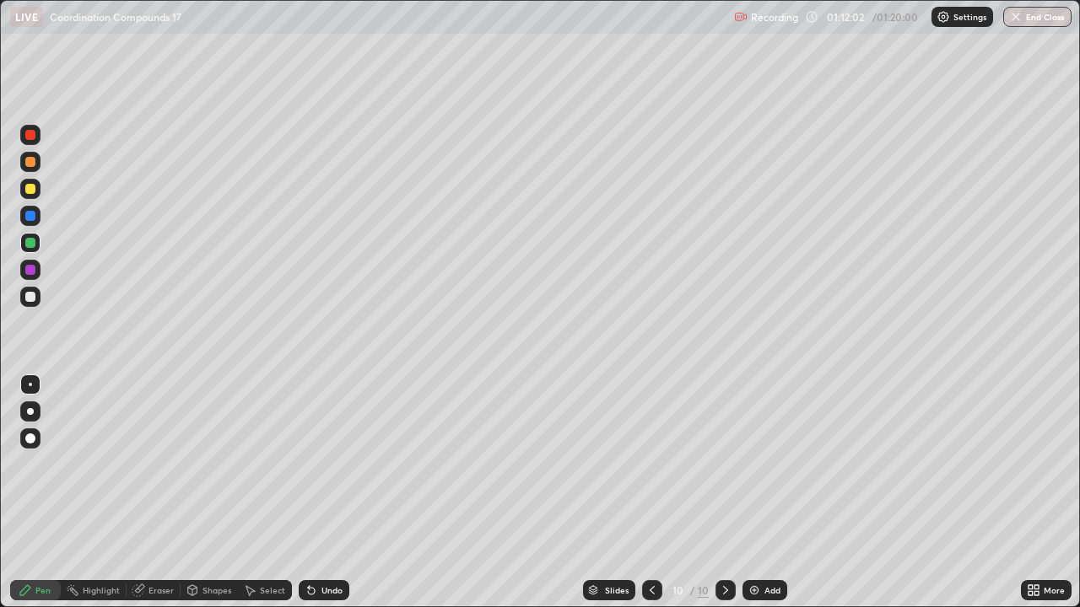
click at [650, 493] on icon at bounding box center [651, 590] width 13 height 13
click at [721, 493] on icon at bounding box center [725, 590] width 13 height 13
click at [30, 190] on div at bounding box center [30, 189] width 10 height 10
click at [31, 191] on div at bounding box center [30, 189] width 10 height 10
click at [29, 166] on div at bounding box center [30, 162] width 10 height 10
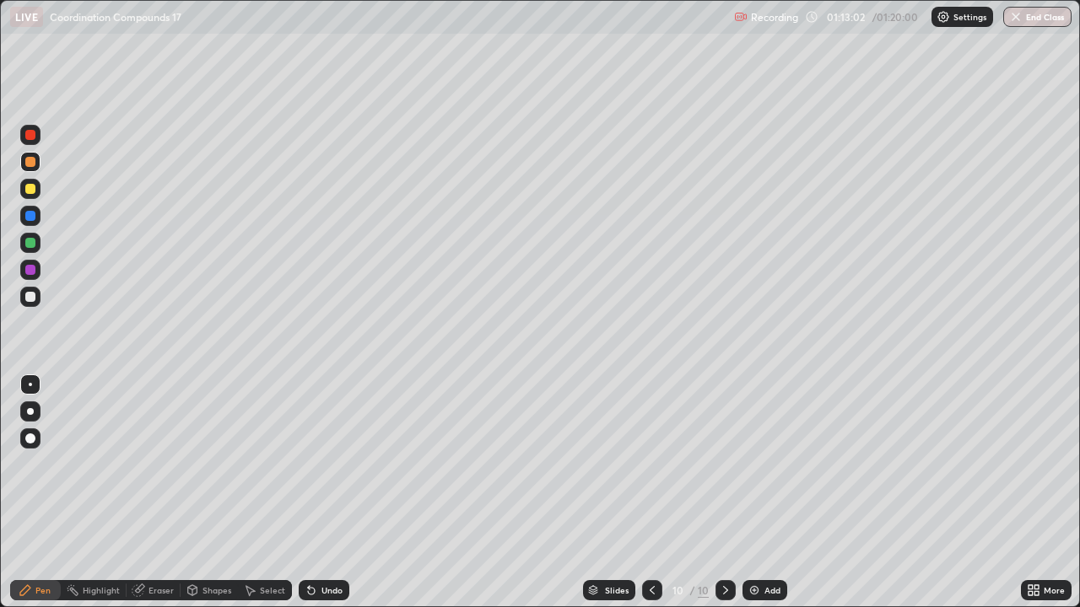
click at [32, 170] on div at bounding box center [30, 162] width 20 height 20
click at [34, 243] on div at bounding box center [30, 243] width 10 height 10
click at [37, 242] on div at bounding box center [30, 243] width 20 height 20
click at [1017, 17] on img "button" at bounding box center [1016, 16] width 13 height 13
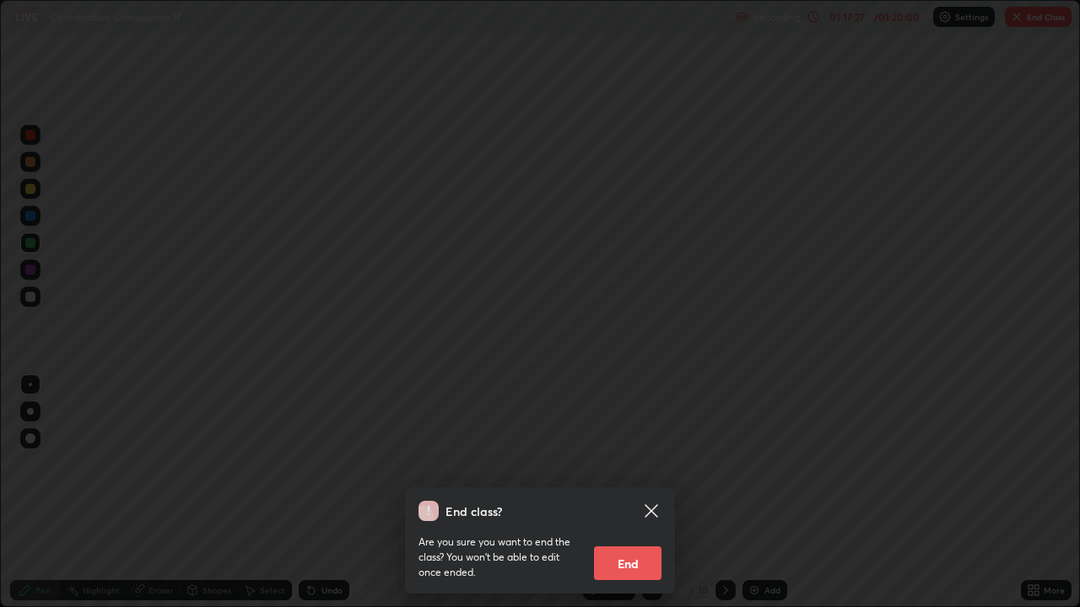
click at [628, 493] on button "End" at bounding box center [627, 564] width 67 height 34
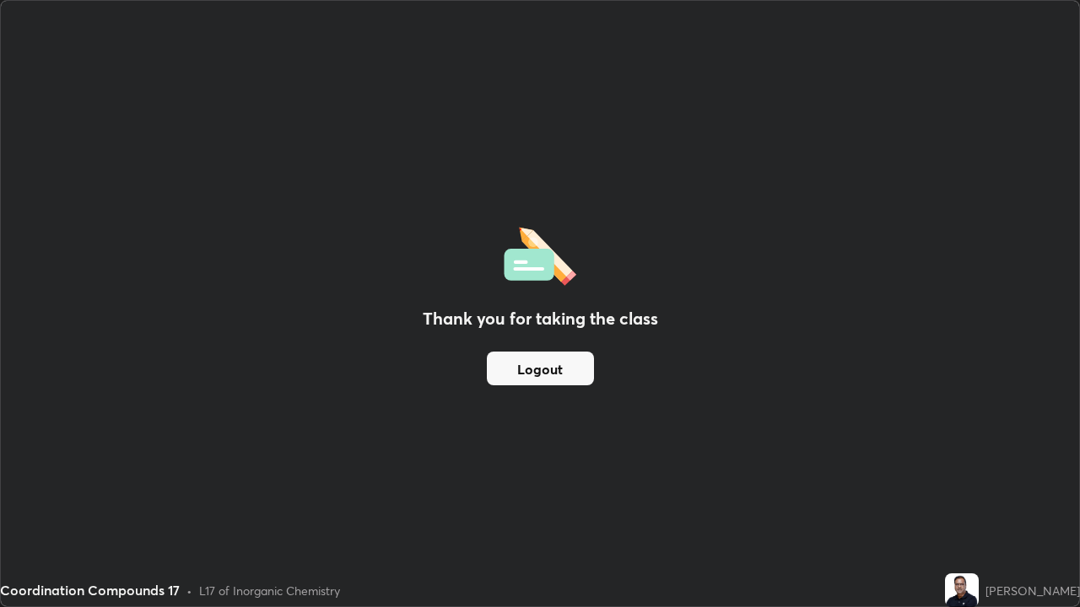
click at [565, 374] on button "Logout" at bounding box center [540, 369] width 107 height 34
